Goal: Task Accomplishment & Management: Complete application form

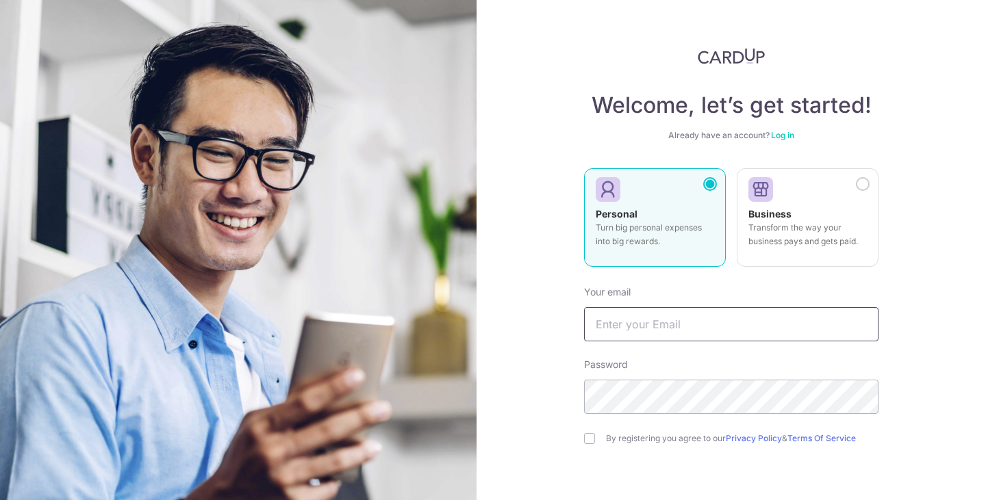
type input "[PERSON_NAME][EMAIL_ADDRESS][PERSON_NAME][DOMAIN_NAME]"
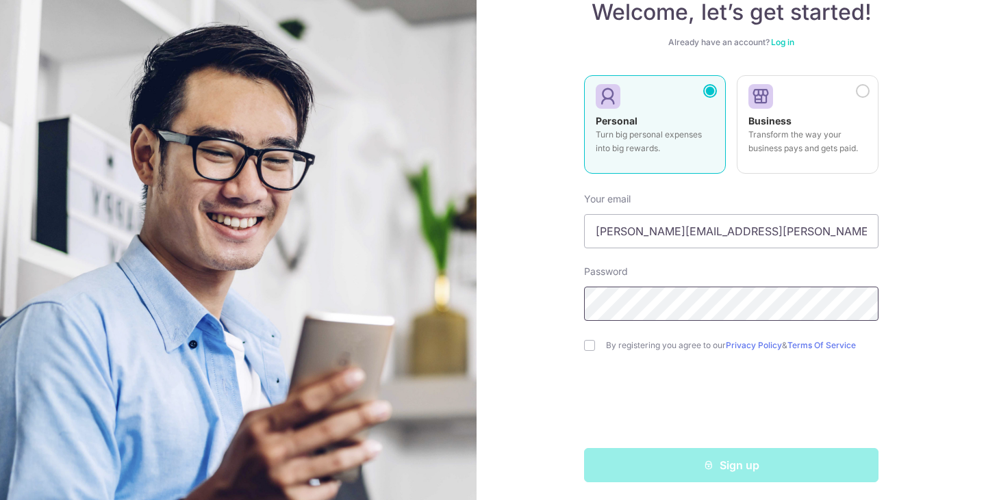
scroll to position [97, 0]
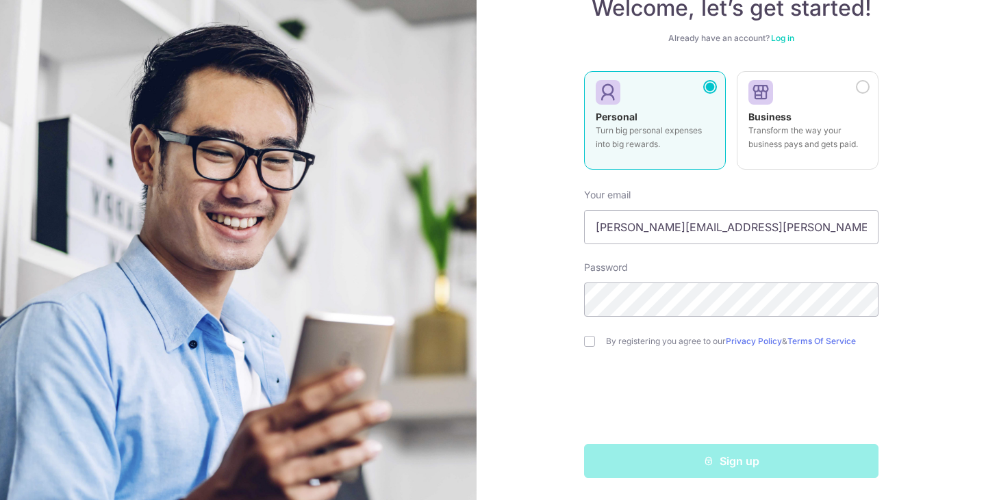
click at [594, 344] on div "By registering you agree to our Privacy Policy & Terms Of Service" at bounding box center [731, 341] width 294 height 16
click at [586, 343] on input "checkbox" at bounding box center [589, 341] width 11 height 11
checkbox input "true"
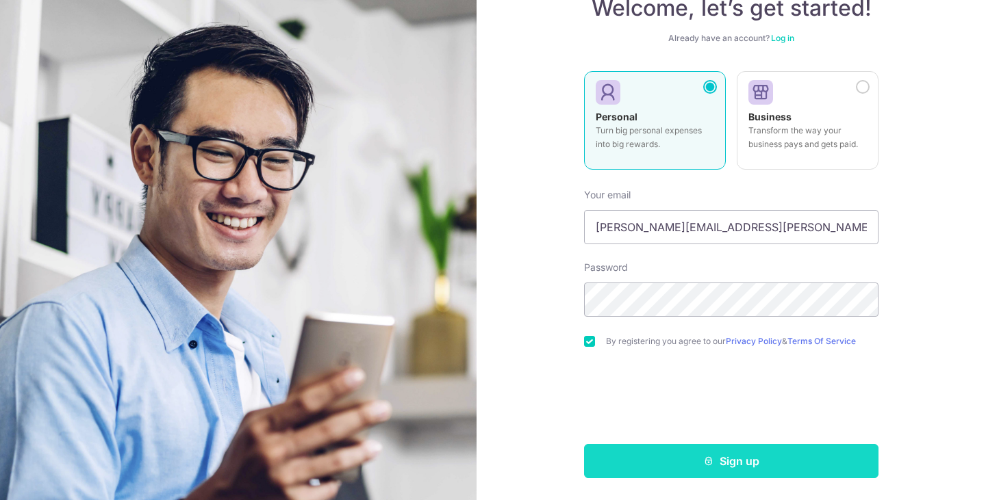
click at [723, 454] on button "Sign up" at bounding box center [731, 461] width 294 height 34
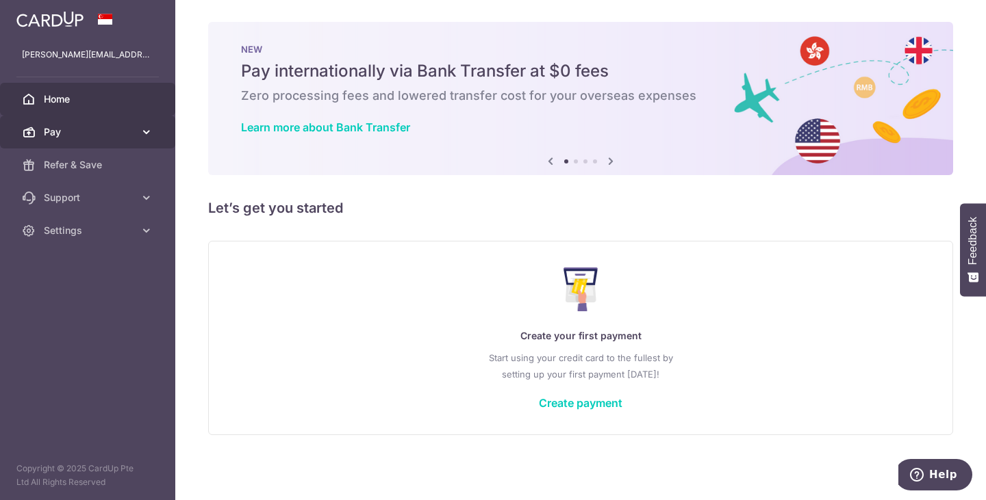
click at [159, 132] on link "Pay" at bounding box center [87, 132] width 175 height 33
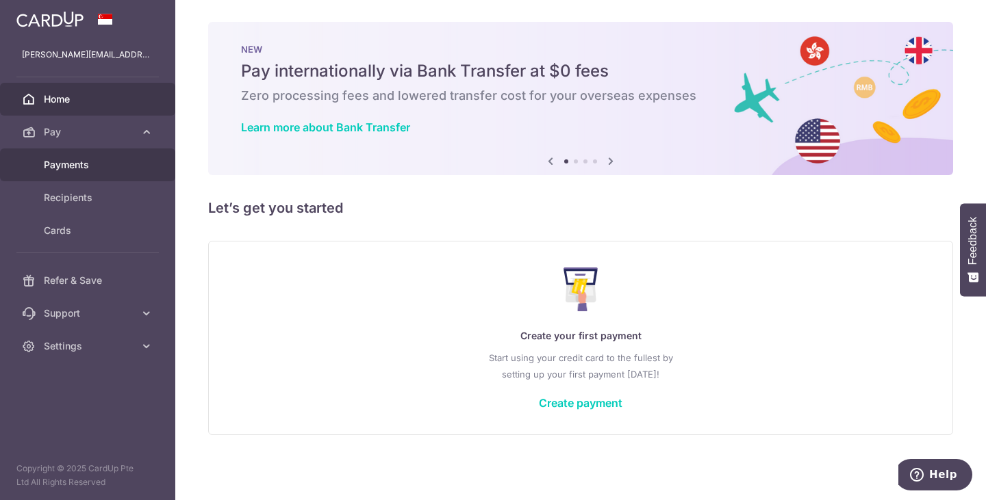
click at [128, 157] on link "Payments" at bounding box center [87, 165] width 175 height 33
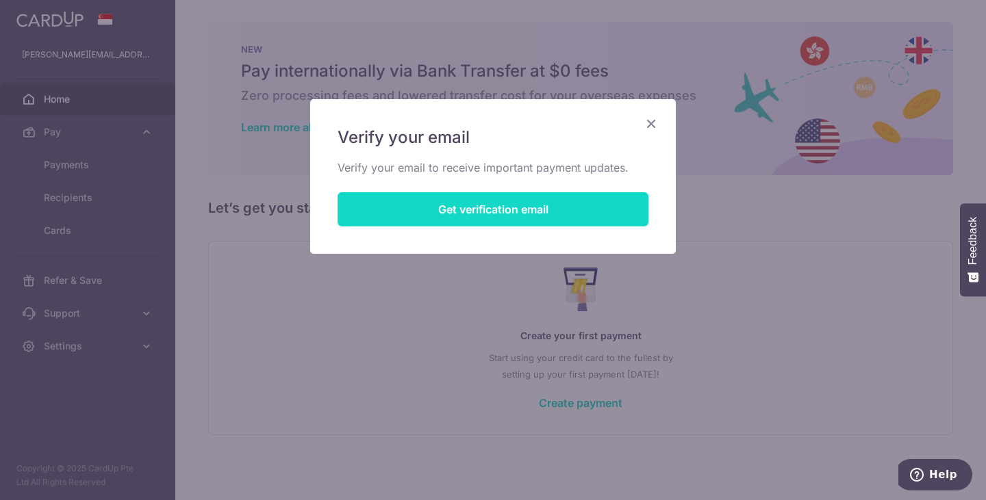
click at [423, 208] on button "Get verification email" at bounding box center [492, 209] width 311 height 34
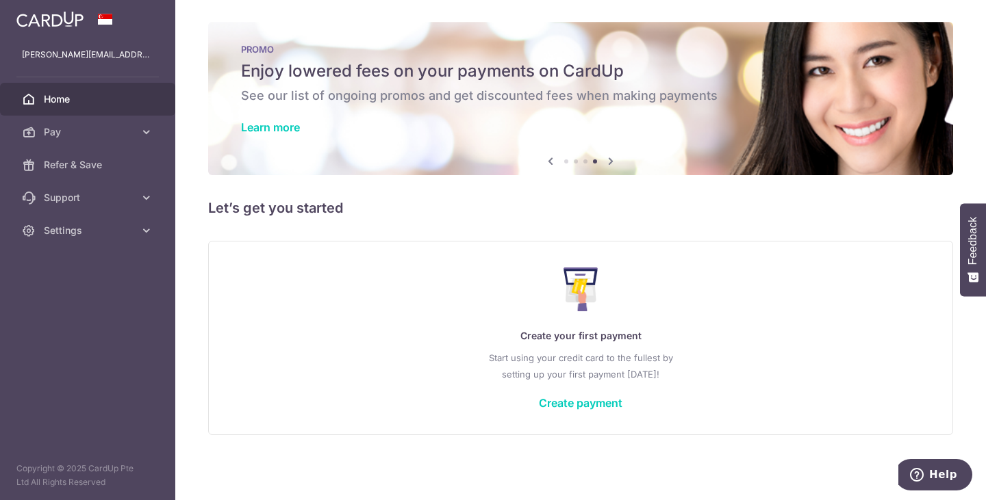
drag, startPoint x: 220, startPoint y: 0, endPoint x: 897, endPoint y: 204, distance: 706.4
click at [897, 204] on h5 "Let’s get you started" at bounding box center [580, 208] width 745 height 22
